Goal: Transaction & Acquisition: Purchase product/service

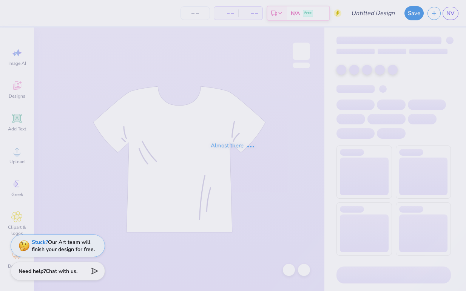
type input "PUTT FOR A PURPOSE"
type input "20"
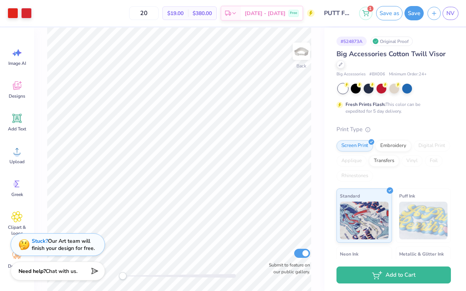
click at [86, 242] on div "Stuck? Our Art team will finish your design for free." at bounding box center [63, 245] width 63 height 14
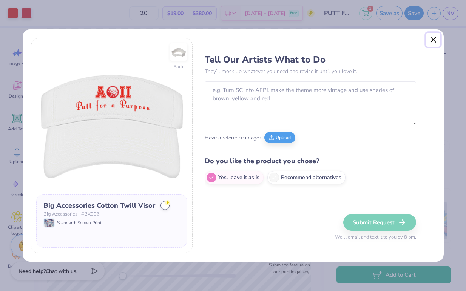
click at [435, 36] on button "Close" at bounding box center [433, 40] width 14 height 14
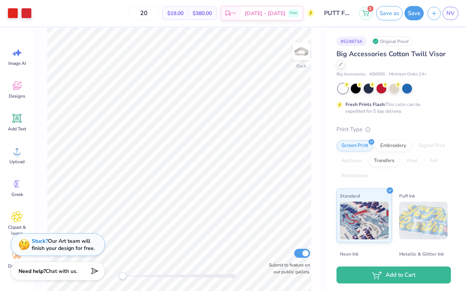
click at [79, 246] on div "Stuck? Our Art team will finish your design for free." at bounding box center [63, 245] width 63 height 14
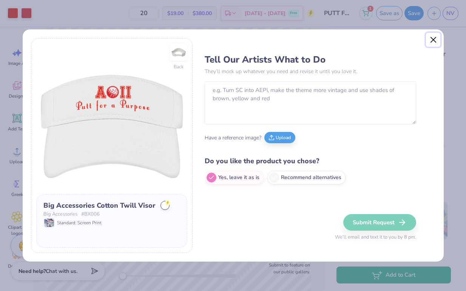
click at [430, 41] on button "Close" at bounding box center [433, 40] width 14 height 14
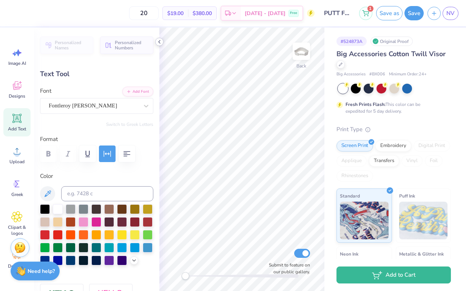
click at [159, 41] on icon at bounding box center [159, 42] width 6 height 6
type input "1.72"
type input "0.72"
type input "1.52"
type input "0.63"
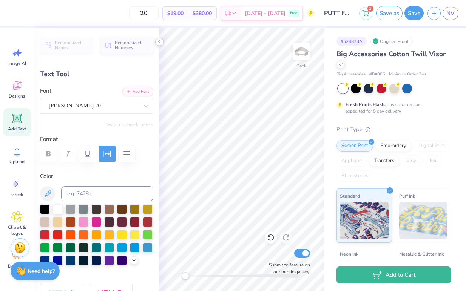
type input "0.27"
type input "0.72"
type input "0.23"
type input "0.61"
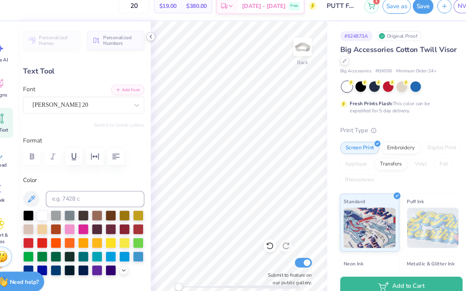
type input "1.52"
type input "0.63"
type input "0.23"
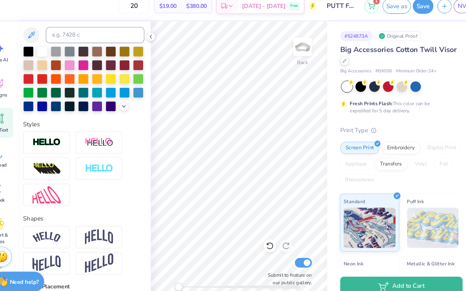
scroll to position [332, 0]
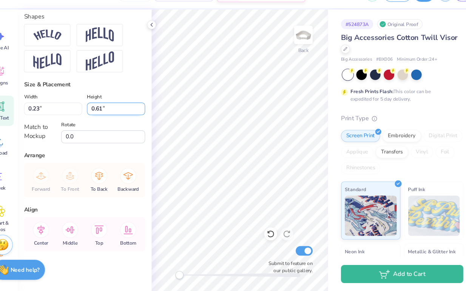
click at [119, 115] on input "0.61" at bounding box center [126, 121] width 54 height 12
type input "6"
type input ".63"
type input "0.24"
type input "0.63"
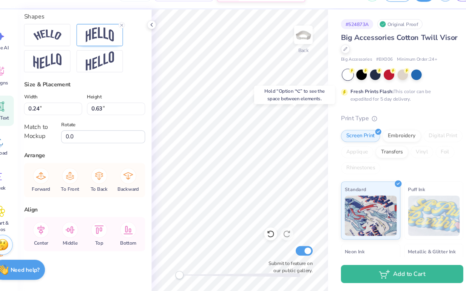
type input "4.28"
type input "0.73"
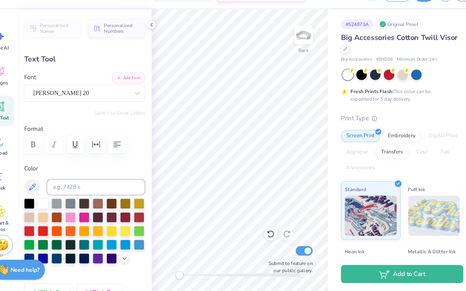
type input "1.52"
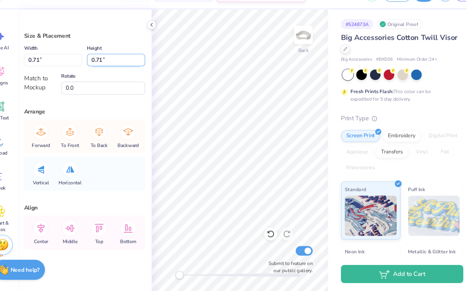
click at [127, 77] on input "0.71" at bounding box center [126, 75] width 54 height 12
type input "0.63"
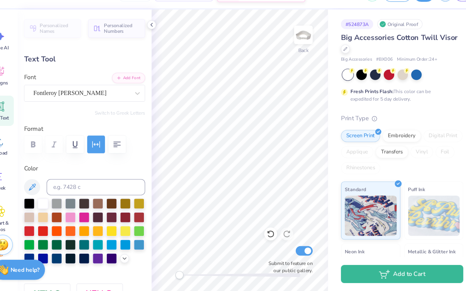
type input "4.62"
type input "0.79"
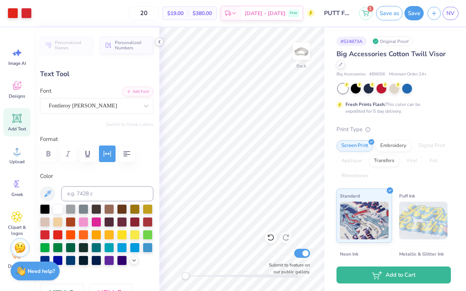
click at [159, 42] on icon at bounding box center [159, 42] width 6 height 6
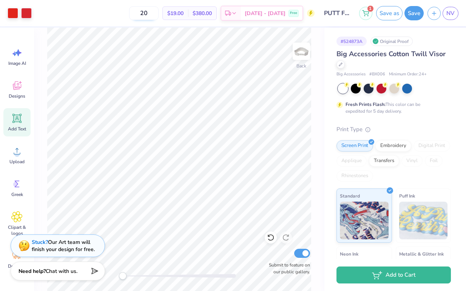
drag, startPoint x: 163, startPoint y: 12, endPoint x: 153, endPoint y: 10, distance: 10.2
click at [153, 10] on input "20" at bounding box center [143, 13] width 29 height 14
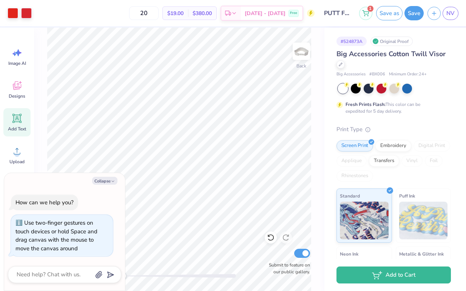
drag, startPoint x: 122, startPoint y: 275, endPoint x: 74, endPoint y: 270, distance: 48.2
click at [75, 270] on body "Art colors 20 $19.00 Per Item $380.00 Total Est. Delivery [DATE] - [DATE] Free …" at bounding box center [233, 145] width 466 height 291
click at [112, 181] on polyline "button" at bounding box center [113, 181] width 2 height 1
type textarea "x"
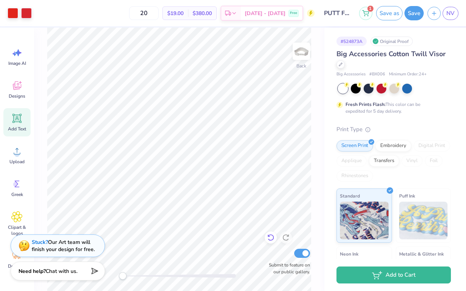
click at [266, 239] on div at bounding box center [271, 238] width 12 height 12
click at [283, 237] on icon at bounding box center [285, 238] width 6 height 7
click at [392, 147] on div "Embroidery" at bounding box center [393, 144] width 36 height 11
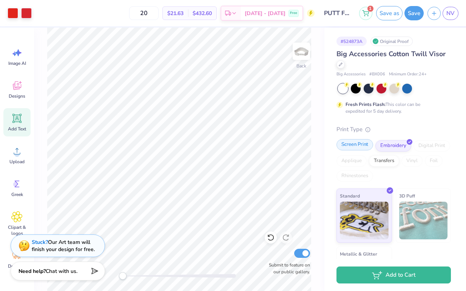
click at [361, 142] on div "Screen Print" at bounding box center [354, 144] width 37 height 11
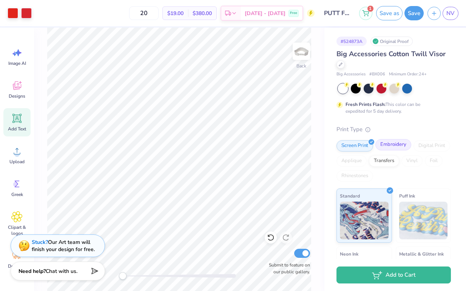
click at [394, 143] on div "Embroidery" at bounding box center [393, 144] width 36 height 11
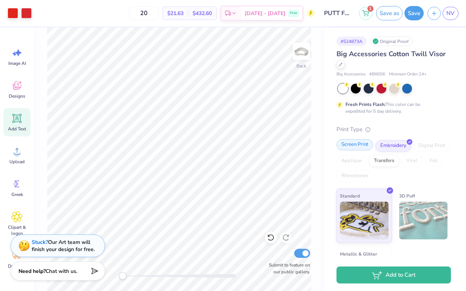
click at [362, 142] on div "Screen Print" at bounding box center [354, 144] width 37 height 11
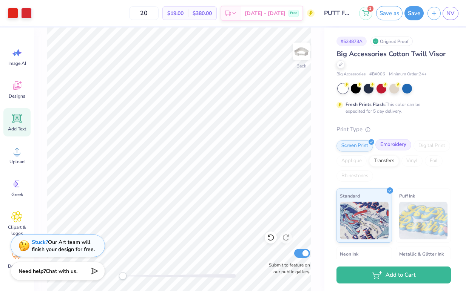
click at [392, 145] on div "Embroidery" at bounding box center [393, 144] width 36 height 11
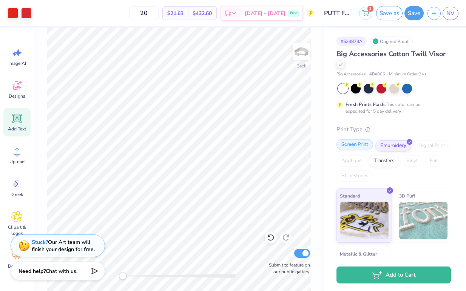
click at [362, 145] on div "Screen Print" at bounding box center [354, 144] width 37 height 11
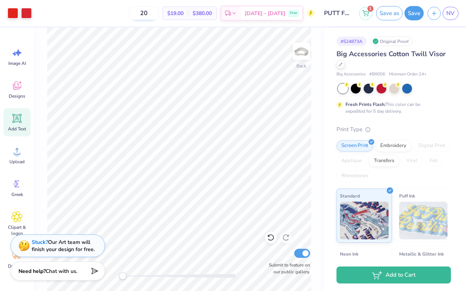
click at [159, 9] on input "20" at bounding box center [143, 13] width 29 height 14
type input "25"
click at [398, 141] on div "Embroidery" at bounding box center [393, 144] width 36 height 11
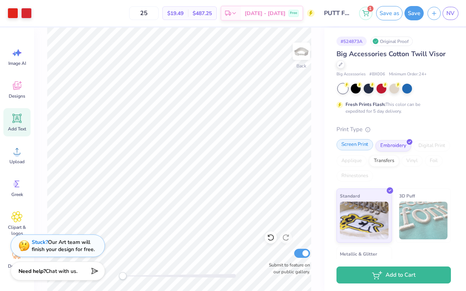
click at [357, 144] on div "Screen Print" at bounding box center [354, 144] width 37 height 11
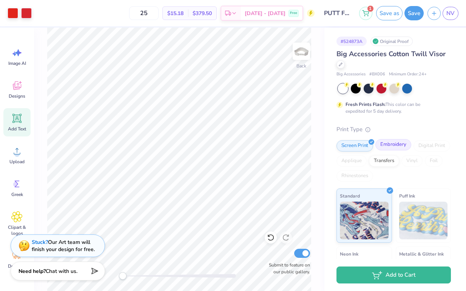
click at [391, 144] on div "Embroidery" at bounding box center [393, 144] width 36 height 11
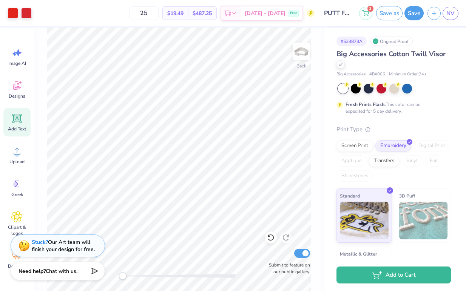
click at [183, 15] on span "$19.49" at bounding box center [175, 13] width 16 height 8
click at [159, 13] on input "25" at bounding box center [143, 13] width 29 height 14
click at [357, 144] on div "Screen Print" at bounding box center [354, 144] width 37 height 11
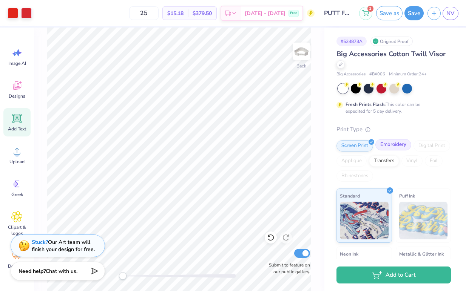
click at [386, 145] on div "Embroidery" at bounding box center [393, 144] width 36 height 11
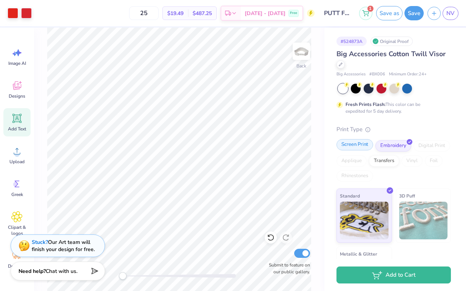
click at [364, 140] on div "Screen Print" at bounding box center [354, 144] width 37 height 11
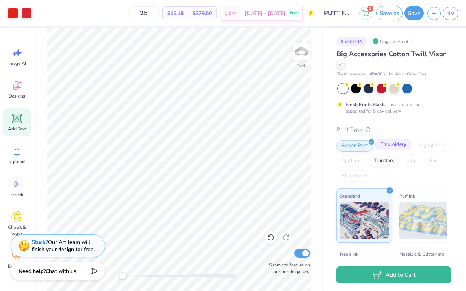
click at [396, 144] on div "Embroidery" at bounding box center [393, 144] width 36 height 11
